Goal: Task Accomplishment & Management: Manage account settings

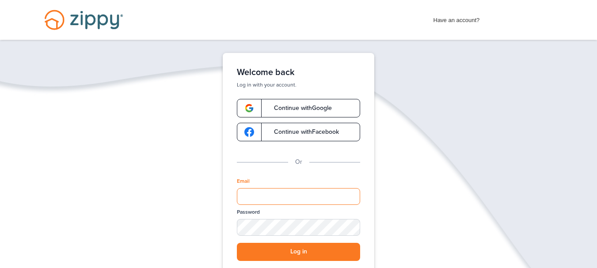
click at [280, 196] on input "Email" at bounding box center [298, 196] width 123 height 17
type input "**********"
click at [237, 243] on button "Log in" at bounding box center [298, 252] width 123 height 18
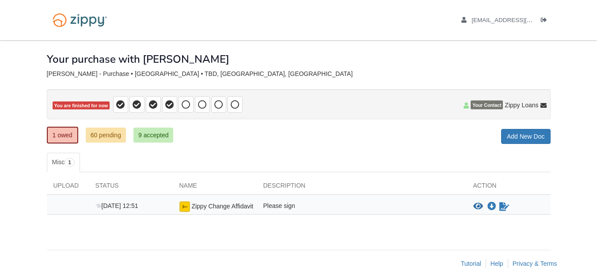
click at [237, 206] on span "Zippy Change Affidavit" at bounding box center [222, 206] width 62 height 7
click at [502, 207] on icon "Sign Form" at bounding box center [504, 206] width 10 height 9
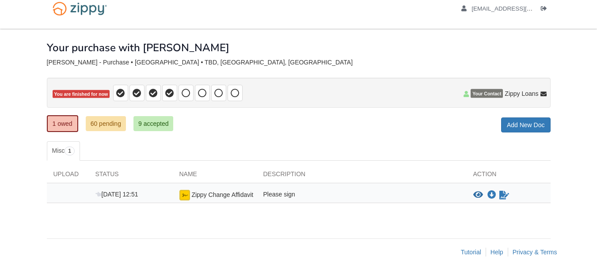
scroll to position [18, 0]
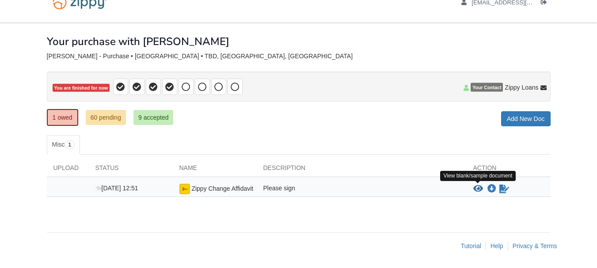
click at [478, 189] on icon "View Zippy Change Affidavit" at bounding box center [478, 189] width 10 height 9
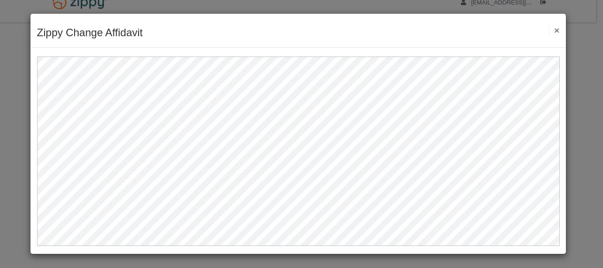
click at [555, 30] on button "×" at bounding box center [554, 30] width 10 height 9
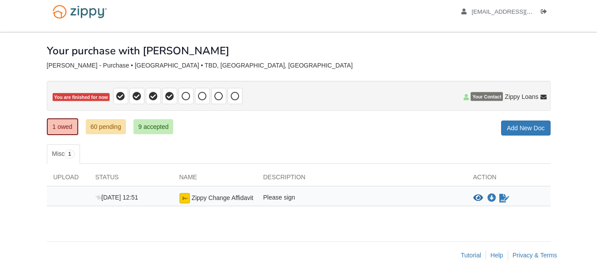
scroll to position [0, 0]
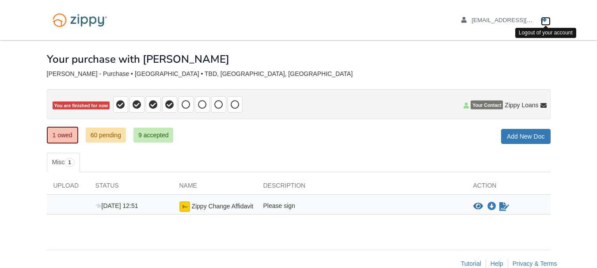
click at [544, 22] on icon "Log out" at bounding box center [543, 20] width 6 height 6
